Goal: Task Accomplishment & Management: Complete application form

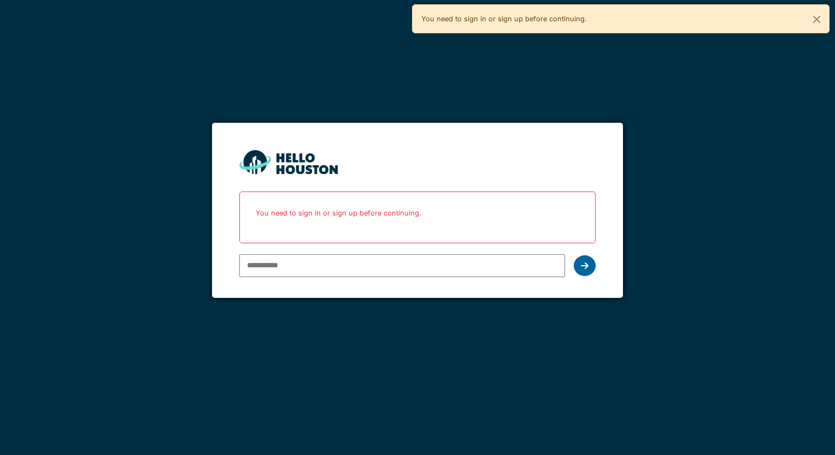
type input "**********"
click at [583, 264] on icon at bounding box center [585, 266] width 8 height 9
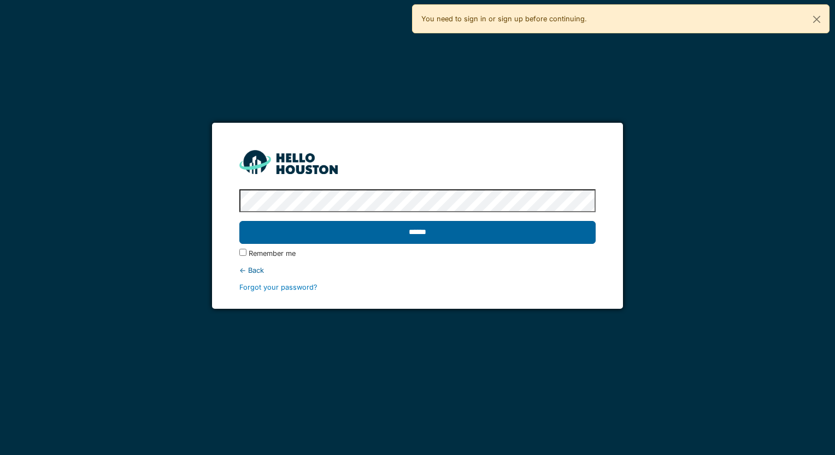
click at [417, 236] on input "******" at bounding box center [417, 232] width 356 height 23
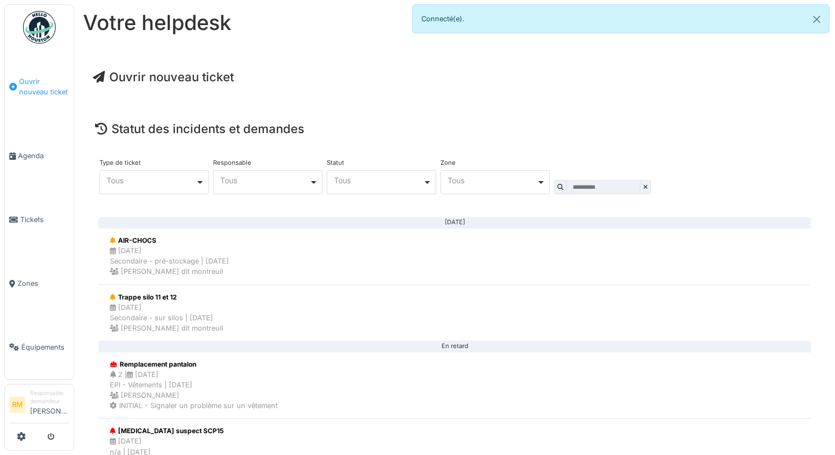
click at [35, 86] on span "Ouvrir nouveau ticket" at bounding box center [44, 86] width 50 height 21
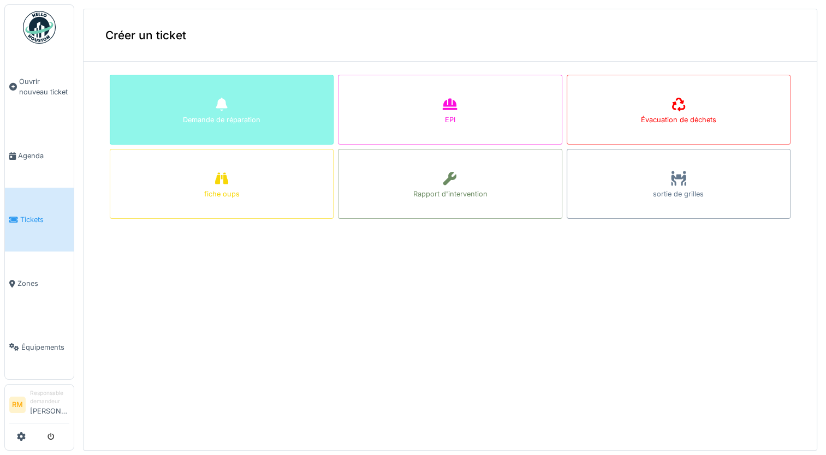
click at [199, 115] on div "Demande de réparation" at bounding box center [222, 120] width 78 height 10
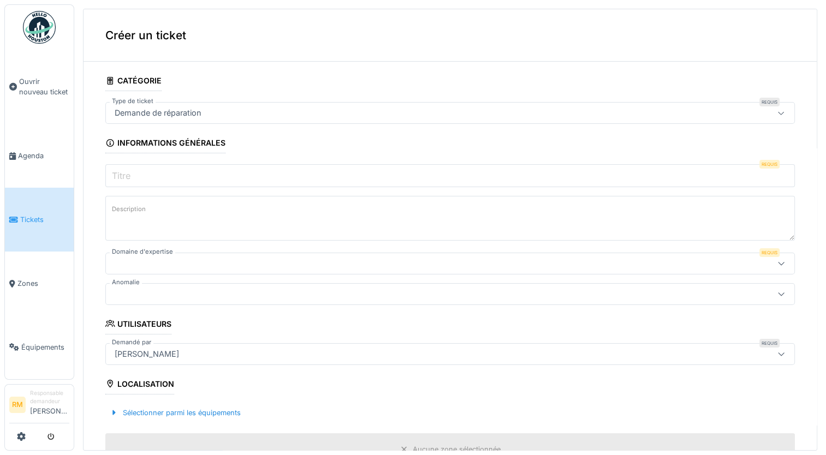
click at [777, 113] on icon at bounding box center [781, 113] width 9 height 7
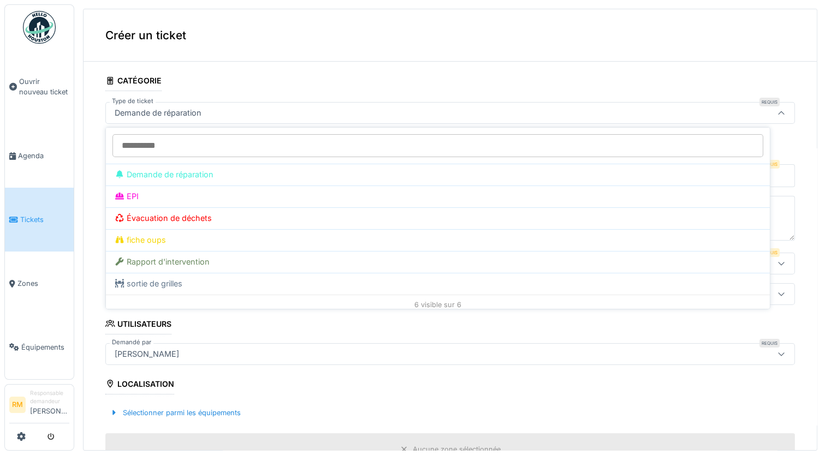
click at [648, 144] on input "Type de ticket" at bounding box center [438, 145] width 651 height 23
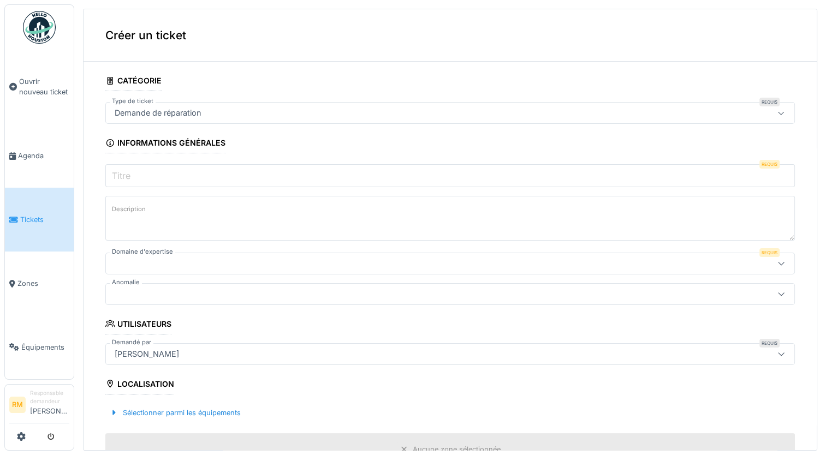
click at [126, 174] on label "Titre" at bounding box center [121, 175] width 23 height 13
click at [126, 174] on input "Titre" at bounding box center [450, 175] width 690 height 23
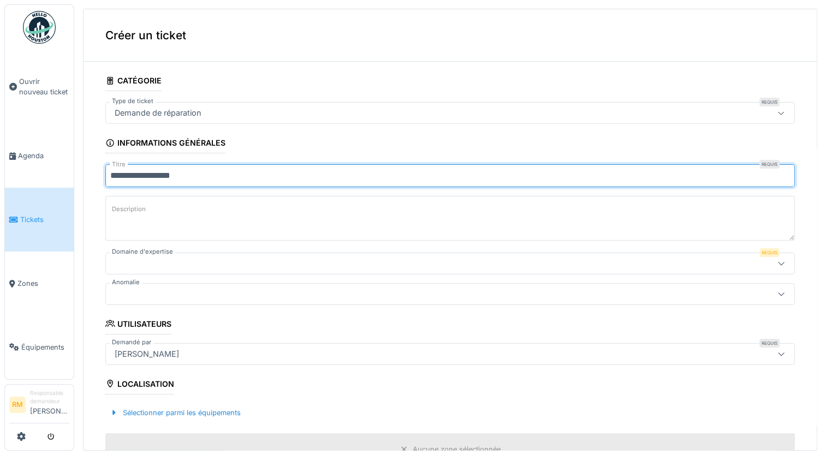
type input "**********"
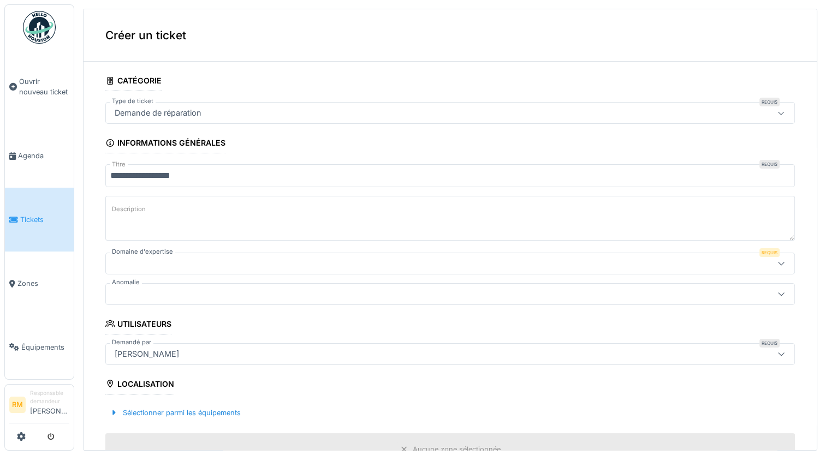
click at [123, 211] on label "Description" at bounding box center [129, 210] width 38 height 14
click at [123, 211] on textarea "Description" at bounding box center [450, 218] width 690 height 45
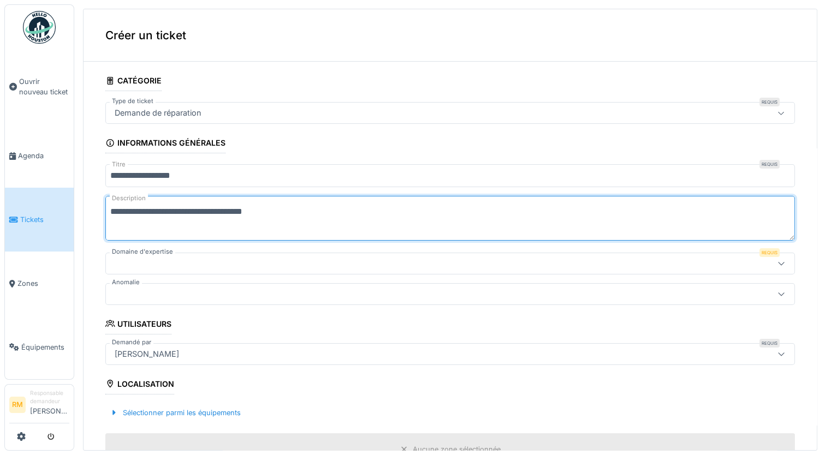
type textarea "**********"
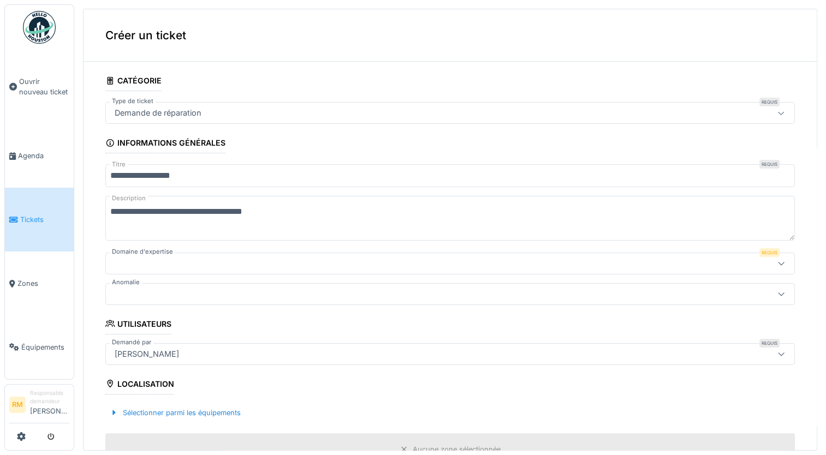
click at [777, 262] on icon at bounding box center [781, 263] width 9 height 7
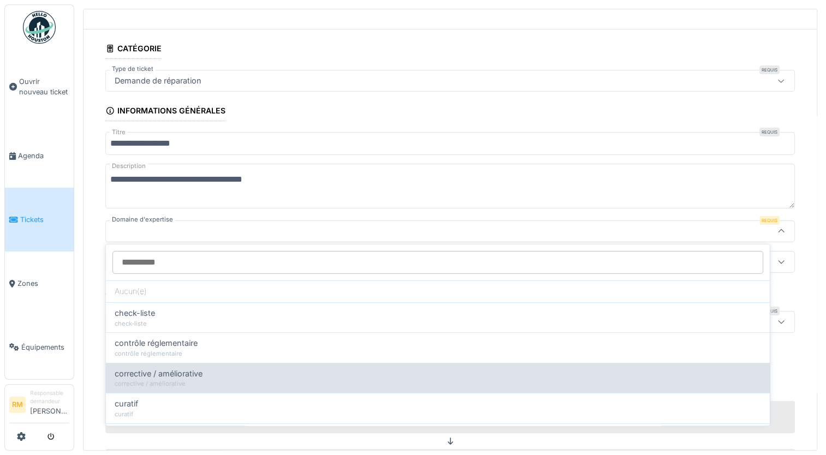
click at [164, 375] on span "corrective / améliorative" at bounding box center [159, 374] width 88 height 12
type input "****"
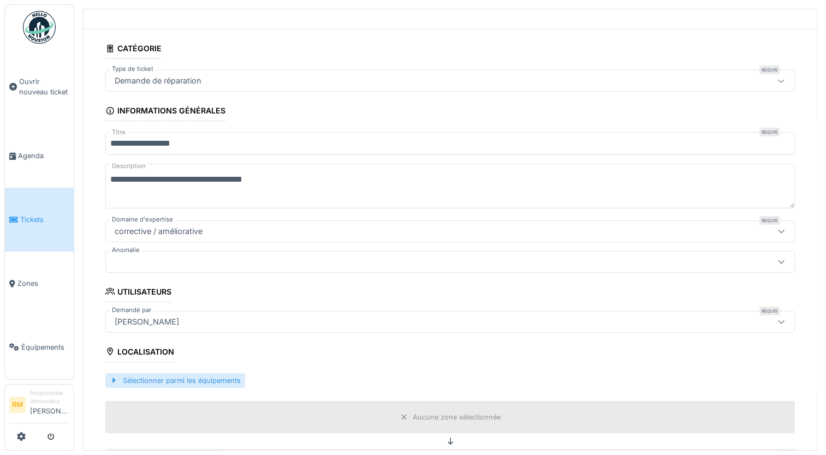
click at [197, 380] on div "Sélectionner parmi les équipements" at bounding box center [175, 381] width 140 height 15
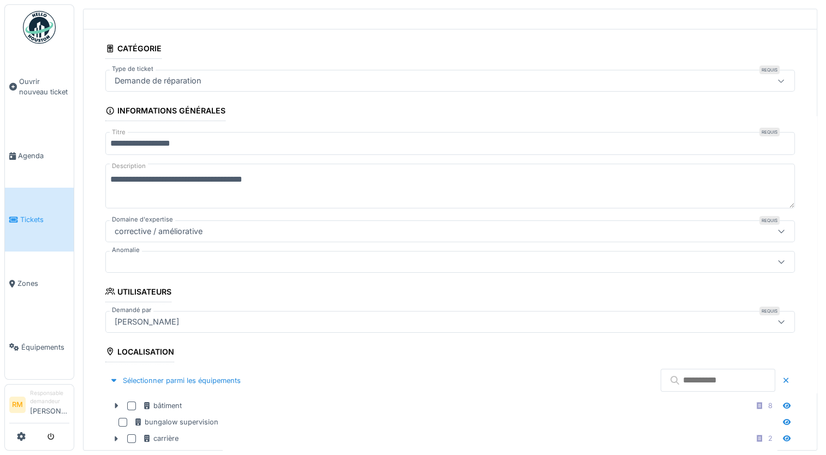
click at [778, 261] on icon at bounding box center [781, 262] width 6 height 3
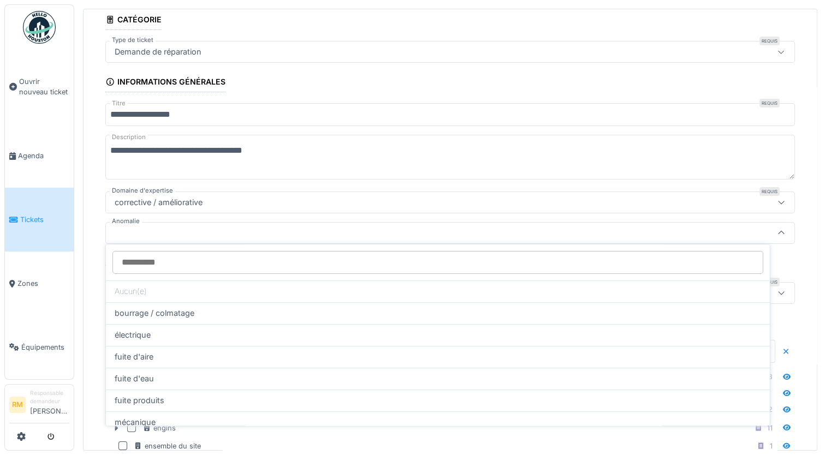
scroll to position [63, 0]
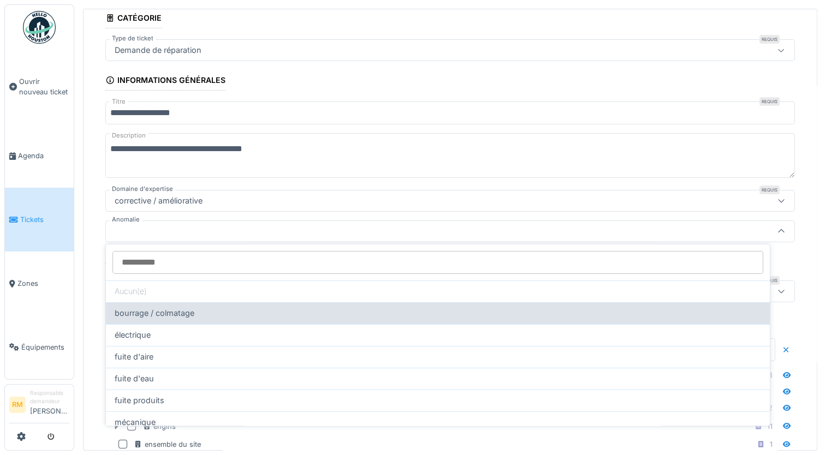
click at [167, 310] on span "bourrage / colmatage" at bounding box center [155, 313] width 80 height 12
type input "**"
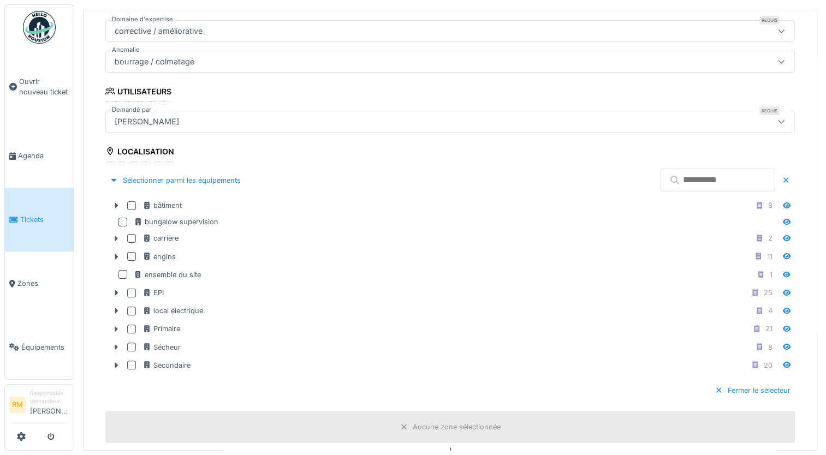
scroll to position [234, 0]
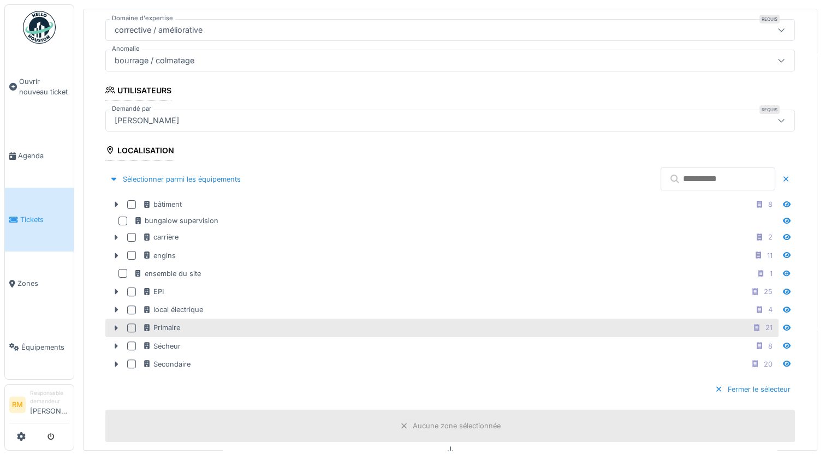
click at [133, 324] on div at bounding box center [131, 328] width 9 height 9
click at [116, 326] on icon at bounding box center [116, 328] width 3 height 5
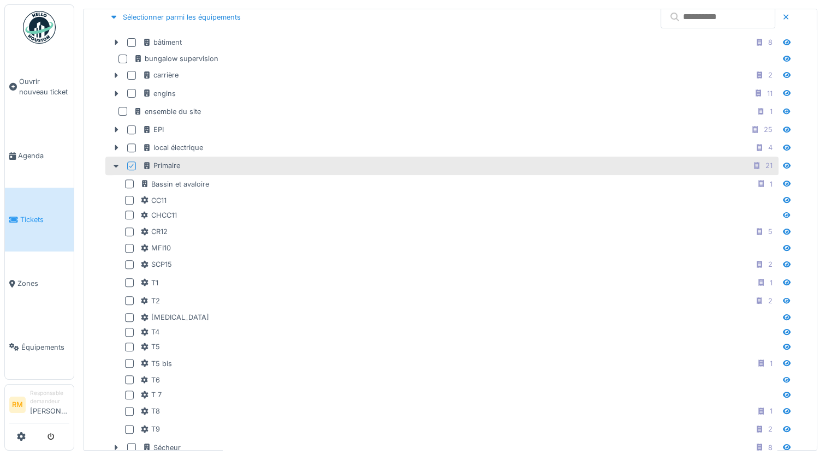
scroll to position [393, 0]
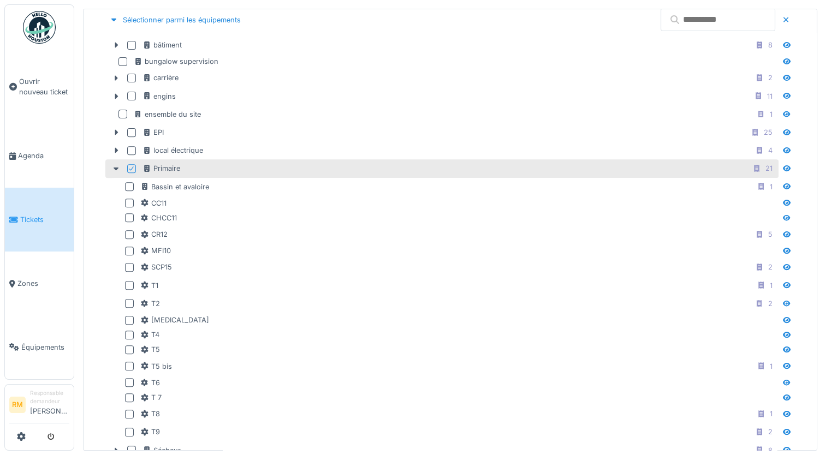
click at [357, 167] on div "Primaire 21" at bounding box center [460, 169] width 634 height 14
click at [132, 166] on div at bounding box center [131, 168] width 9 height 9
click at [117, 165] on icon at bounding box center [116, 168] width 9 height 7
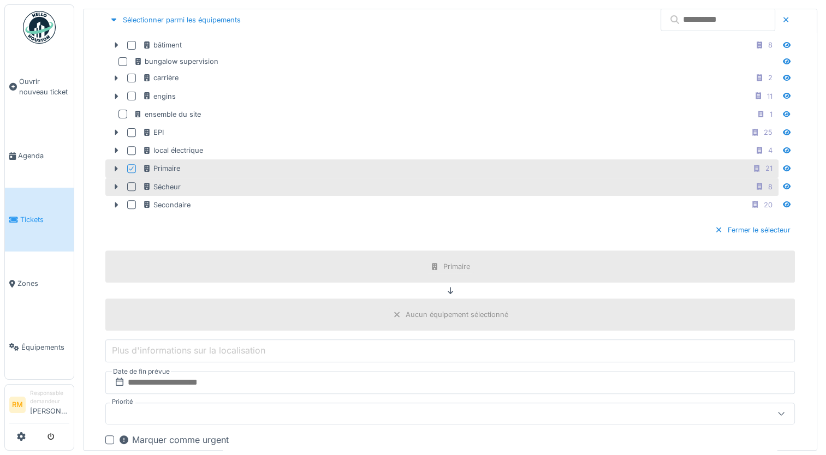
click at [133, 184] on div at bounding box center [131, 186] width 9 height 9
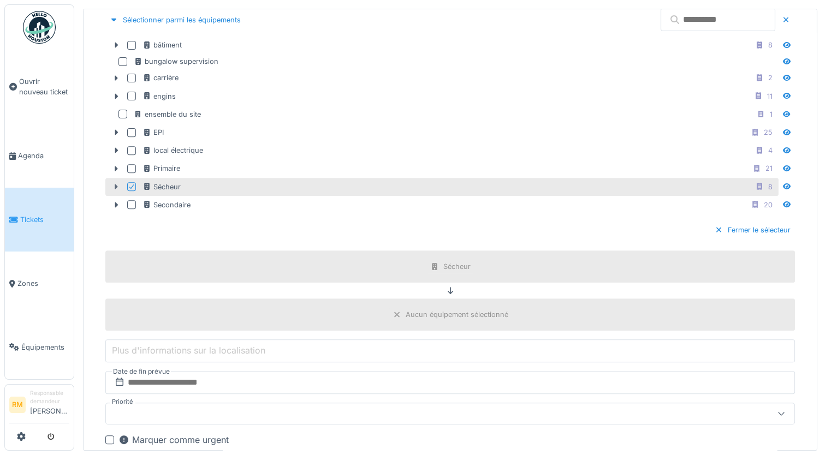
click at [115, 184] on icon at bounding box center [116, 186] width 3 height 5
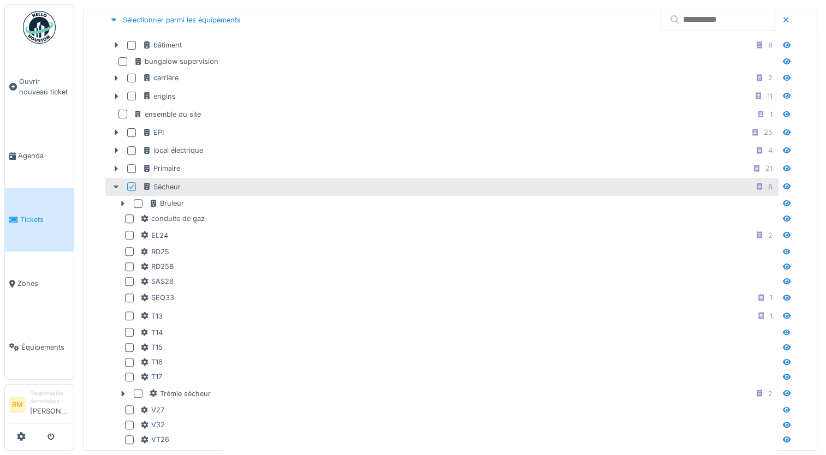
click at [114, 185] on icon at bounding box center [116, 187] width 9 height 7
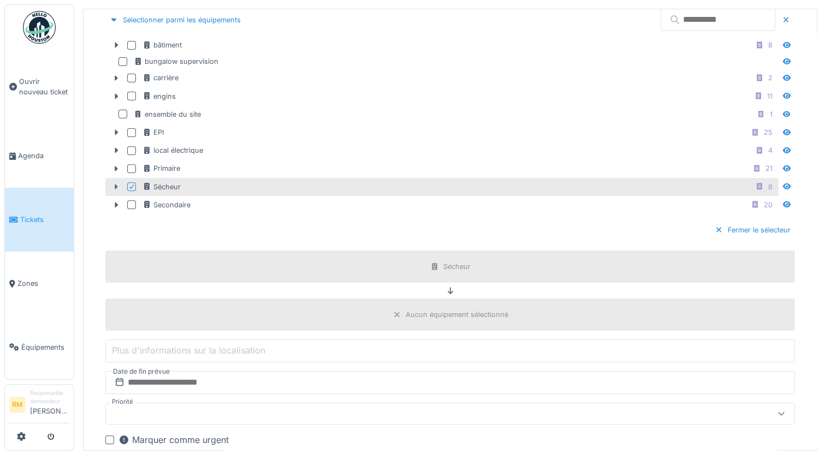
click at [114, 185] on icon at bounding box center [116, 187] width 9 height 7
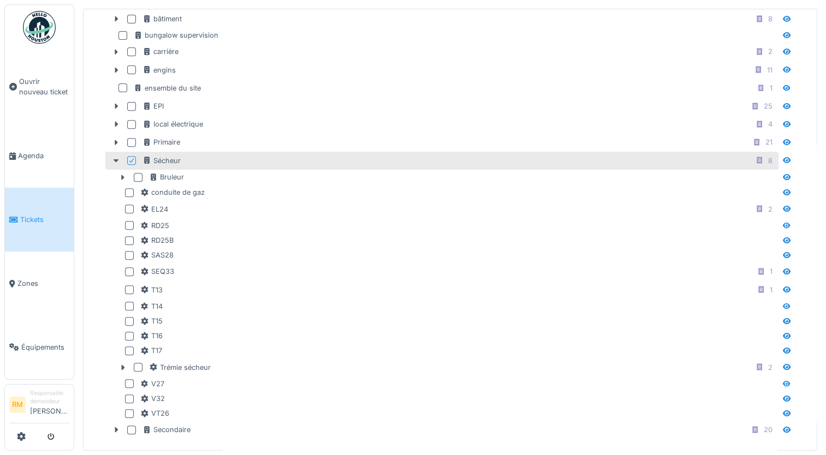
scroll to position [409, 0]
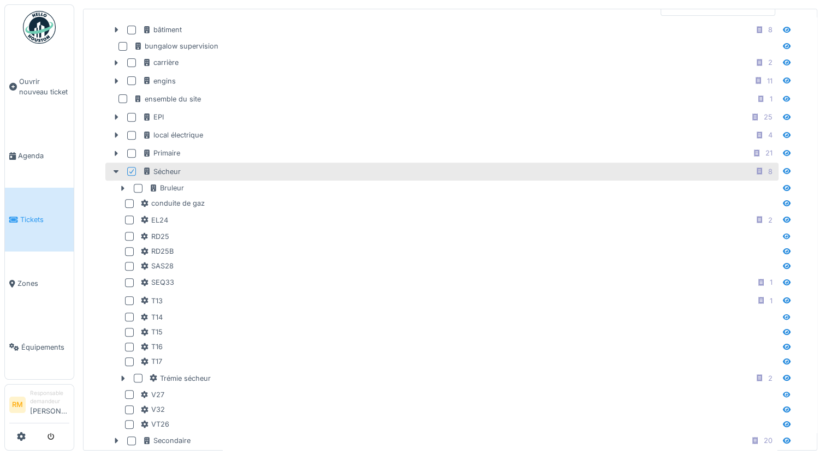
click at [134, 169] on icon at bounding box center [131, 171] width 7 height 5
click at [114, 170] on icon at bounding box center [116, 171] width 5 height 3
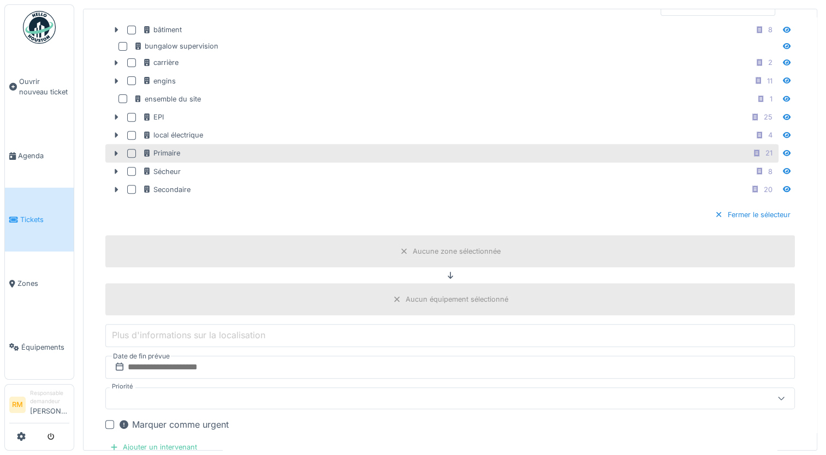
click at [129, 149] on div at bounding box center [131, 153] width 9 height 9
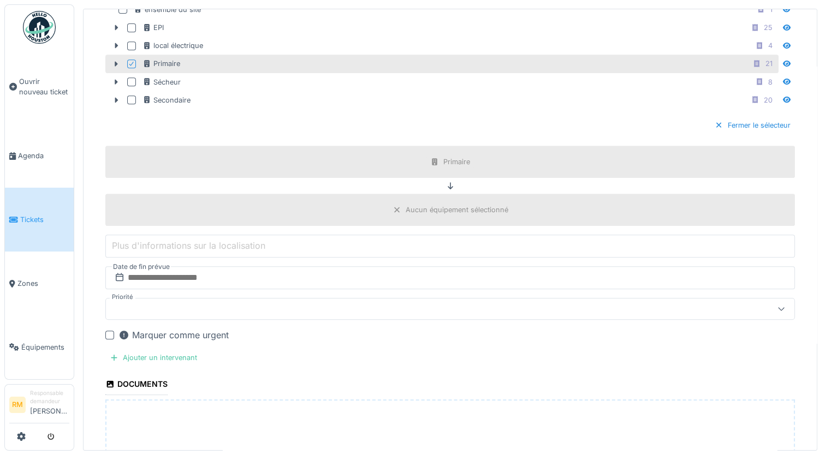
scroll to position [617, 0]
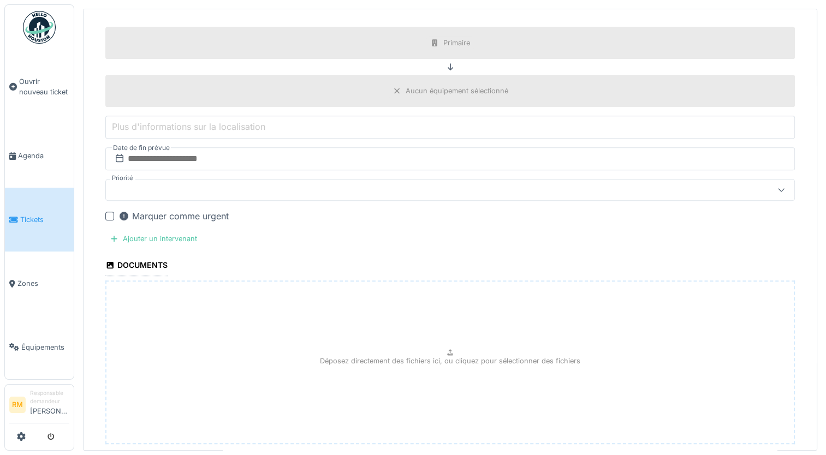
click at [109, 212] on div at bounding box center [109, 216] width 9 height 9
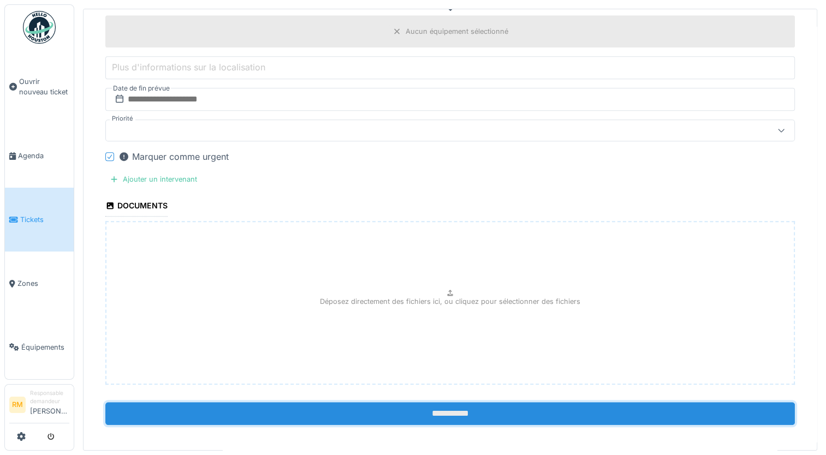
click at [444, 406] on input "**********" at bounding box center [450, 414] width 690 height 23
